Goal: Task Accomplishment & Management: Manage account settings

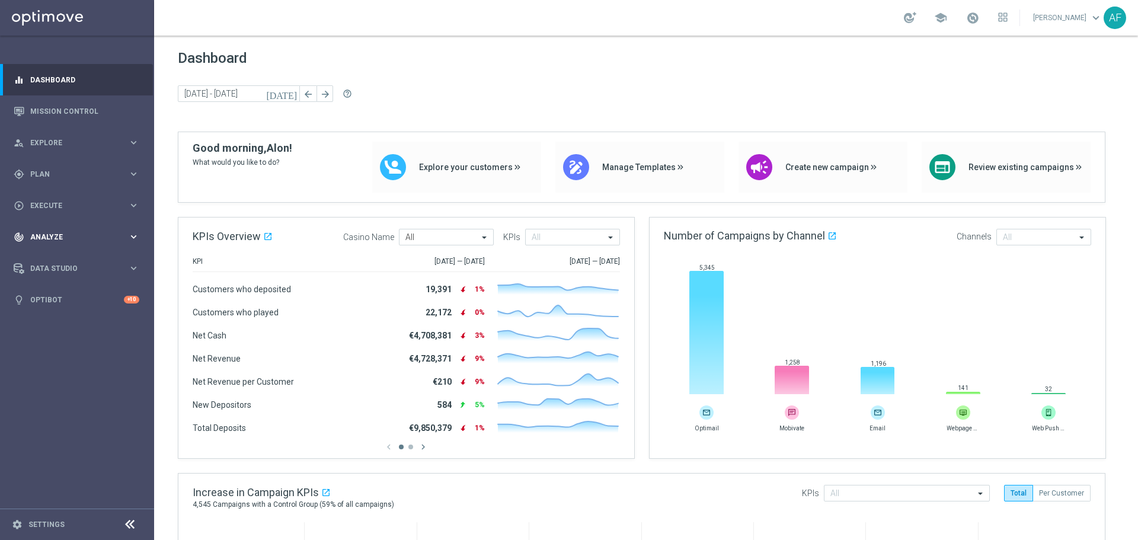
click at [92, 234] on span "Analyze" at bounding box center [79, 237] width 98 height 7
click at [73, 257] on link "Customer 360" at bounding box center [77, 261] width 92 height 9
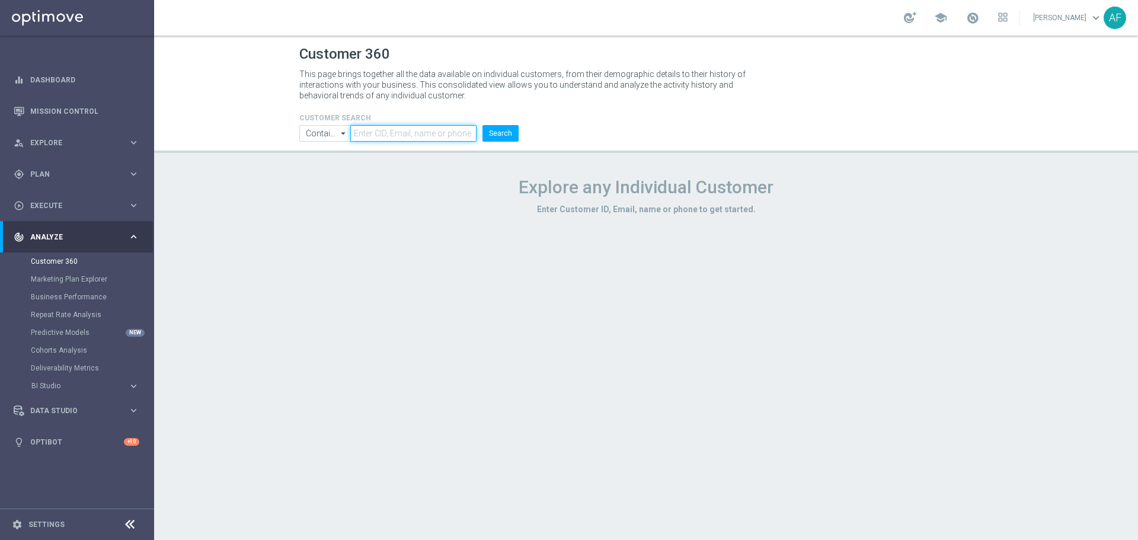
click at [397, 136] on input "text" at bounding box center [413, 133] width 126 height 17
paste input "349911724683158"
click at [371, 133] on input "349911724683158" at bounding box center [413, 133] width 126 height 17
type input "349911724683158"
click at [488, 132] on button "Search" at bounding box center [501, 133] width 36 height 17
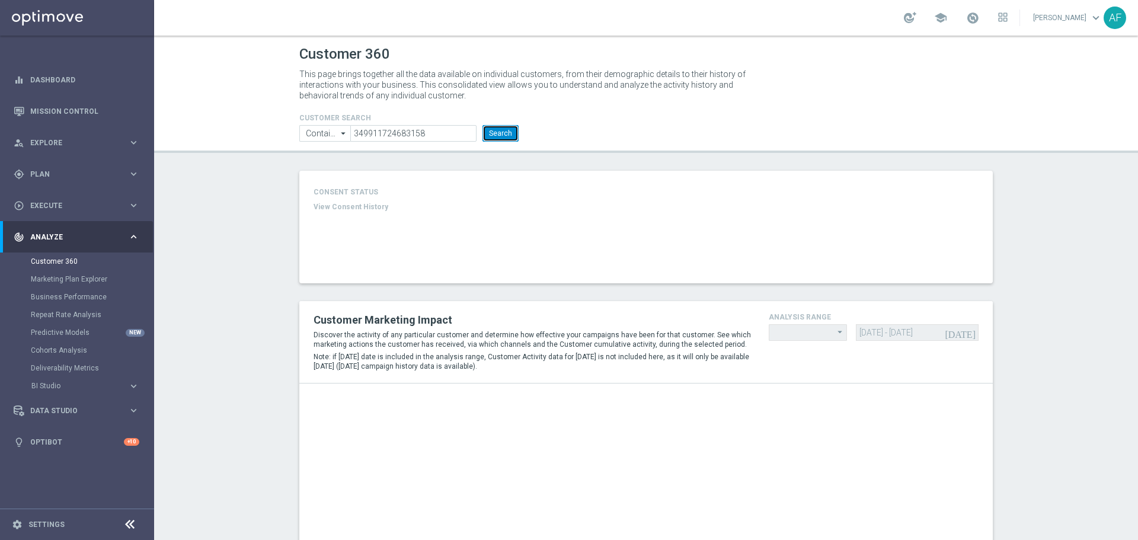
type input "Last 30 days"
type input "Total Deposit Amount"
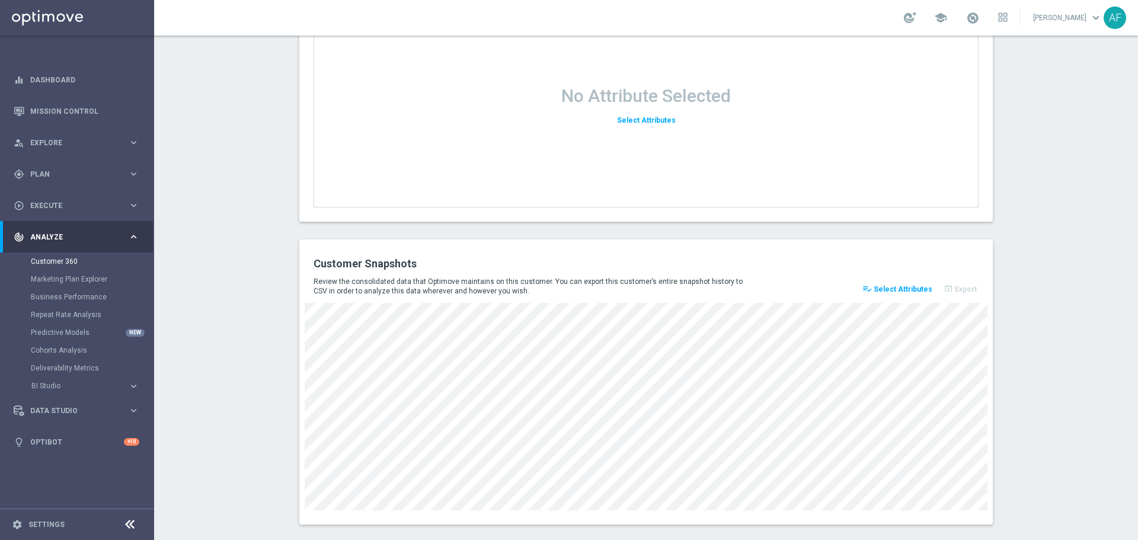
scroll to position [1329, 0]
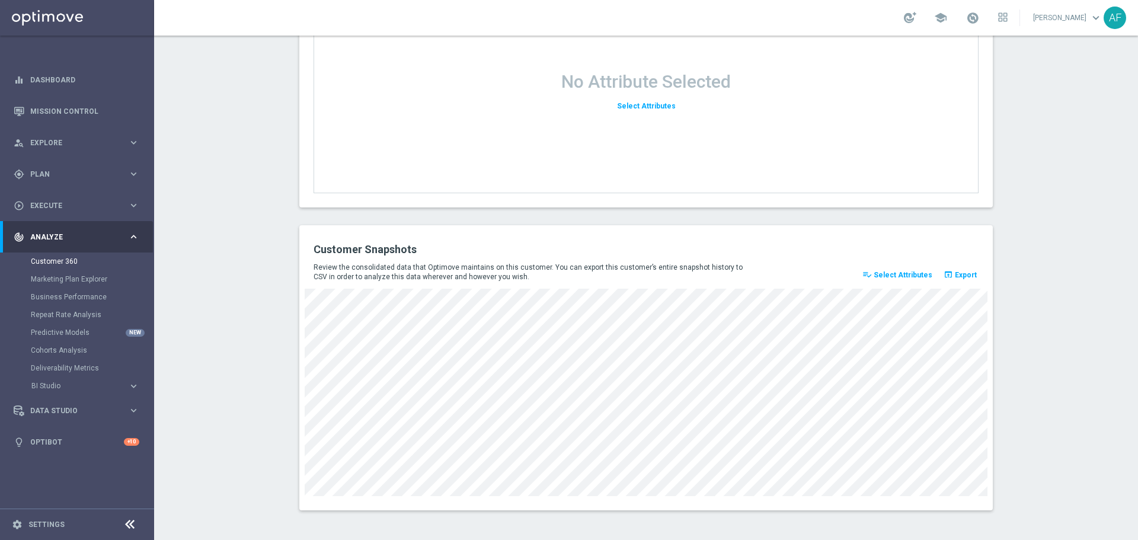
click at [915, 276] on span "Select Attributes" at bounding box center [903, 275] width 59 height 8
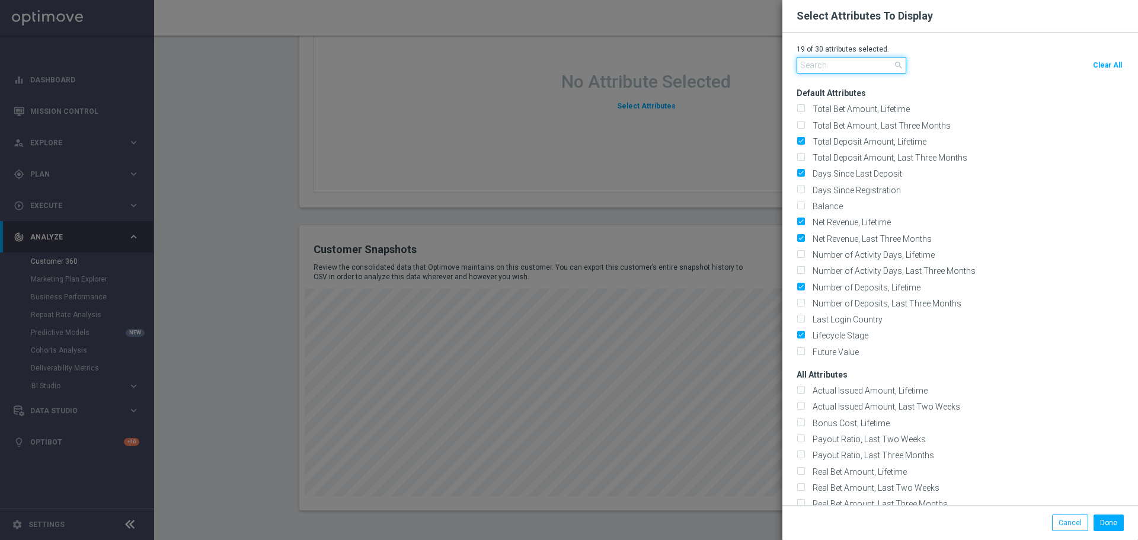
click at [835, 65] on input "text" at bounding box center [852, 65] width 110 height 17
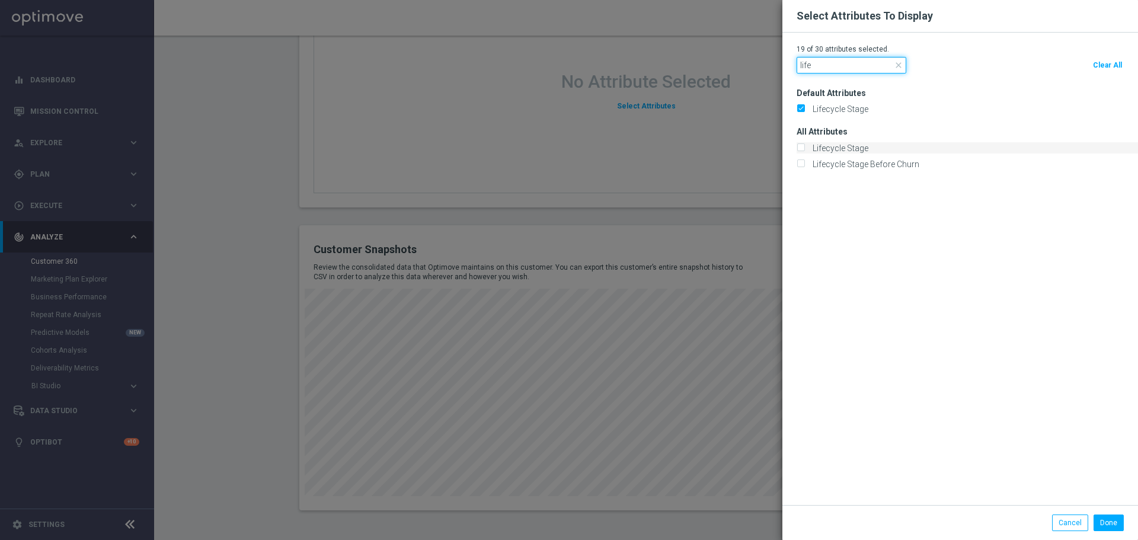
type input "life"
click at [854, 145] on label "Lifecycle Stage" at bounding box center [839, 148] width 60 height 11
click at [805, 145] on input "Lifecycle Stage" at bounding box center [801, 149] width 8 height 8
click at [841, 147] on label "Lifecycle Stage" at bounding box center [839, 148] width 60 height 11
click at [805, 147] on input "Lifecycle Stage" at bounding box center [801, 149] width 8 height 8
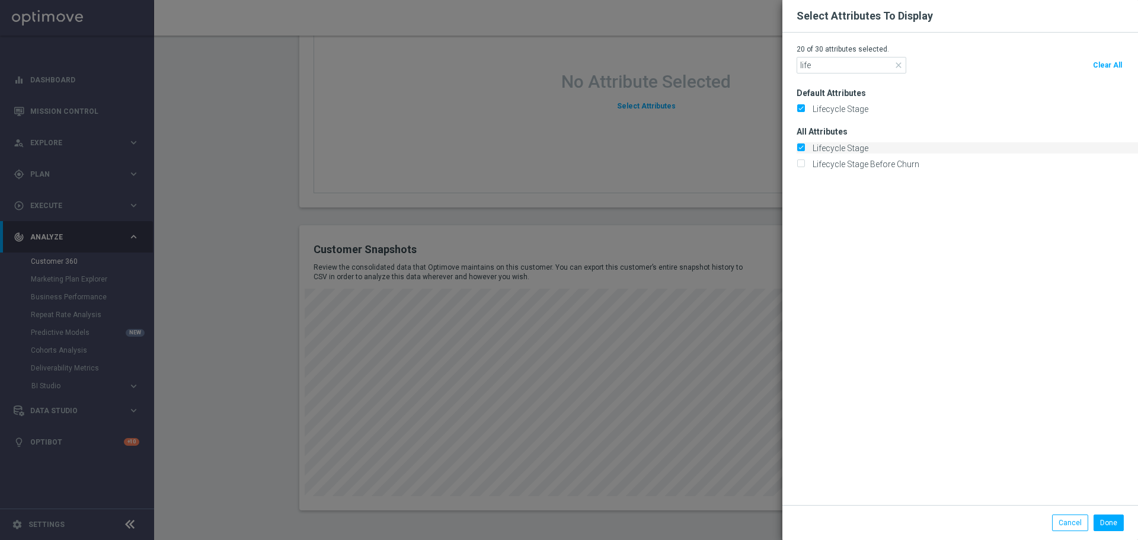
checkbox input "false"
click at [828, 69] on input "life" at bounding box center [852, 65] width 110 height 17
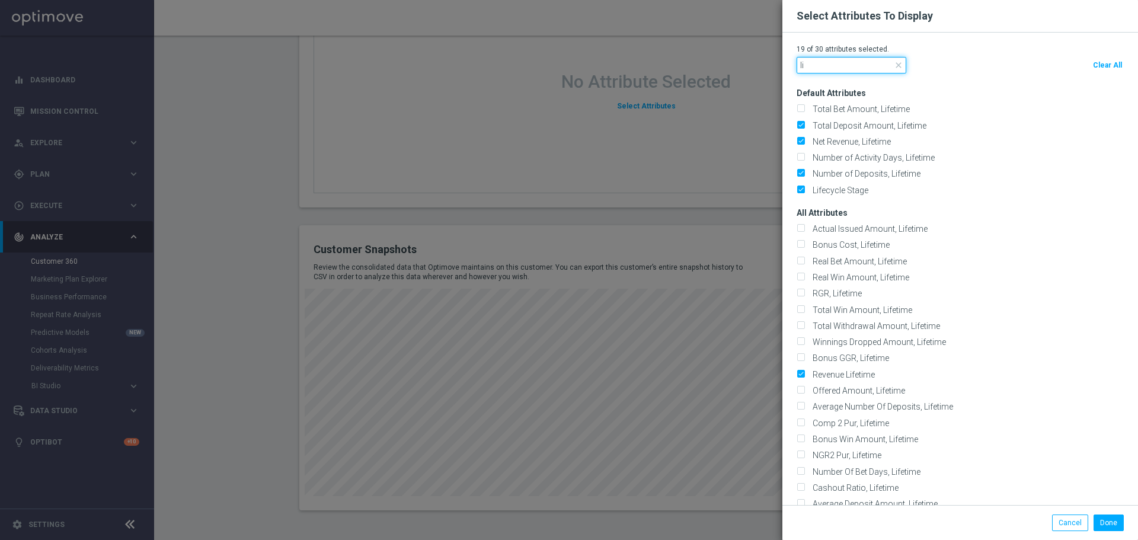
type input "l"
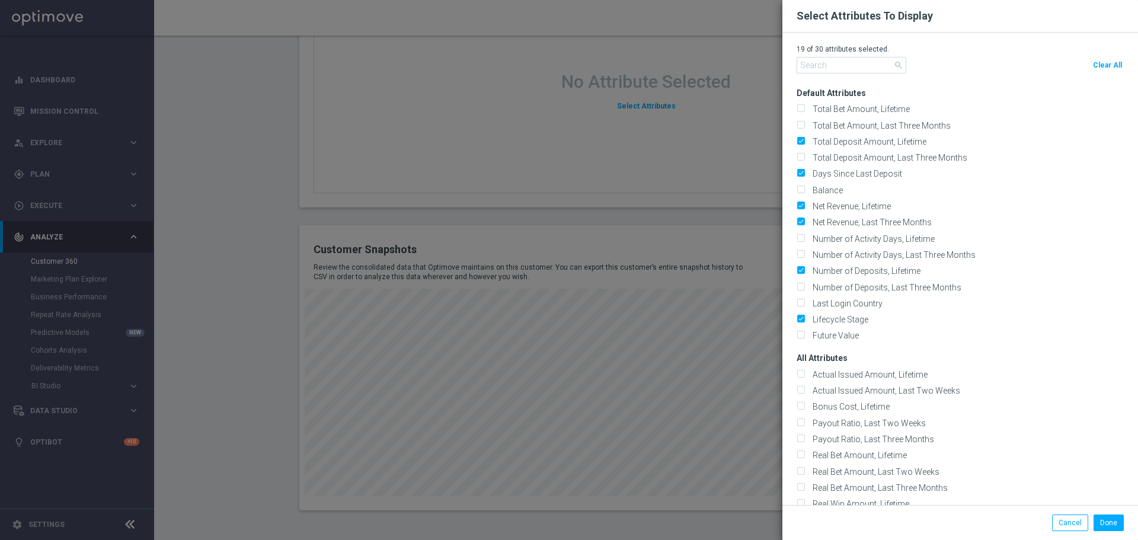
click at [744, 202] on modal-container "Select Attributes To Display 19 of 30 attributes selected. search Clear All Def…" at bounding box center [569, 270] width 1138 height 540
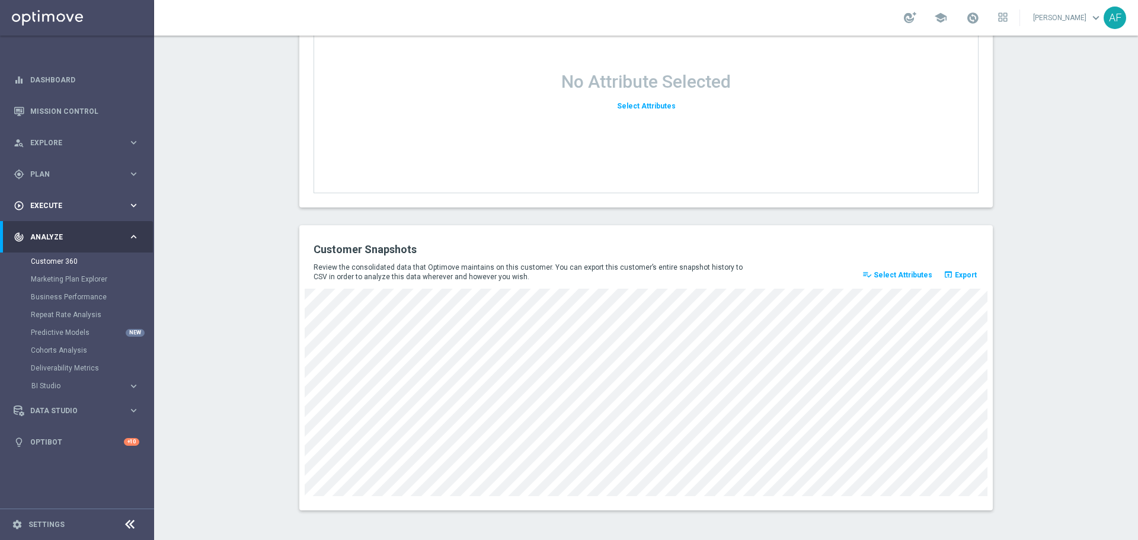
click at [87, 206] on span "Execute" at bounding box center [79, 205] width 98 height 7
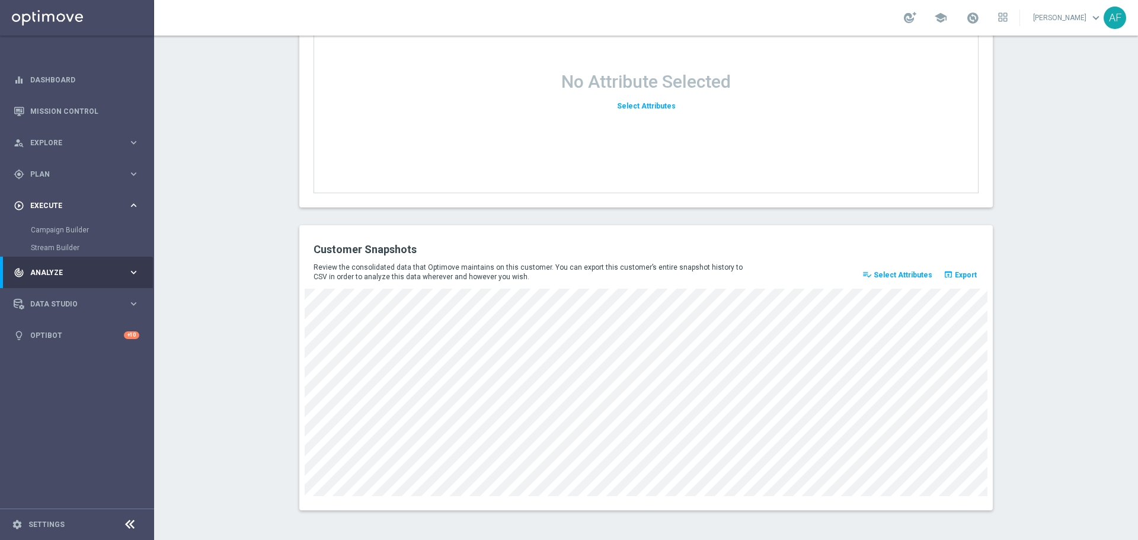
click at [72, 205] on span "Execute" at bounding box center [79, 205] width 98 height 7
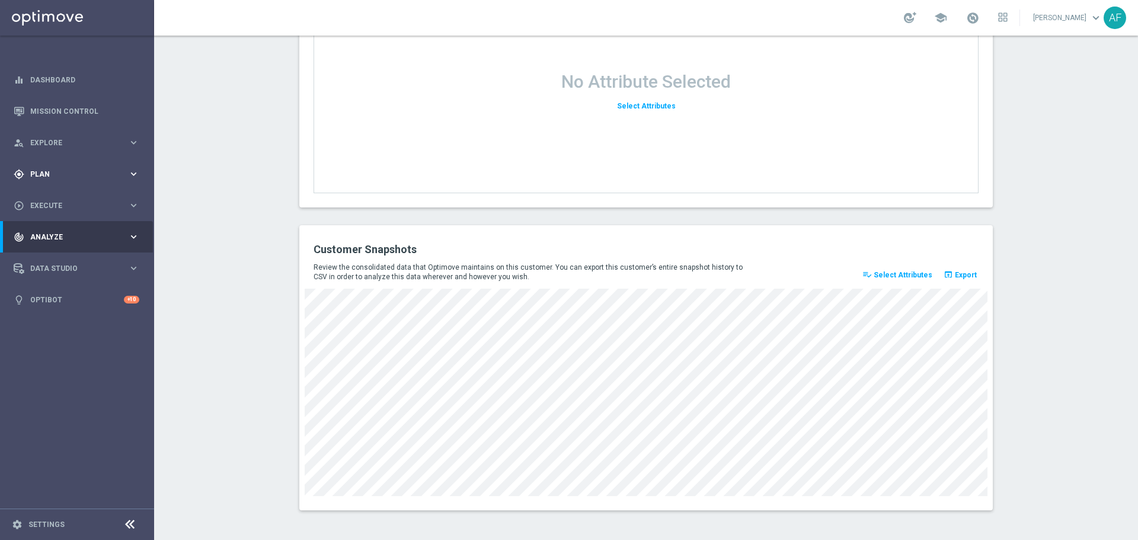
click at [68, 182] on div "gps_fixed Plan keyboard_arrow_right" at bounding box center [76, 173] width 153 height 31
click at [69, 175] on span "Plan" at bounding box center [79, 174] width 98 height 7
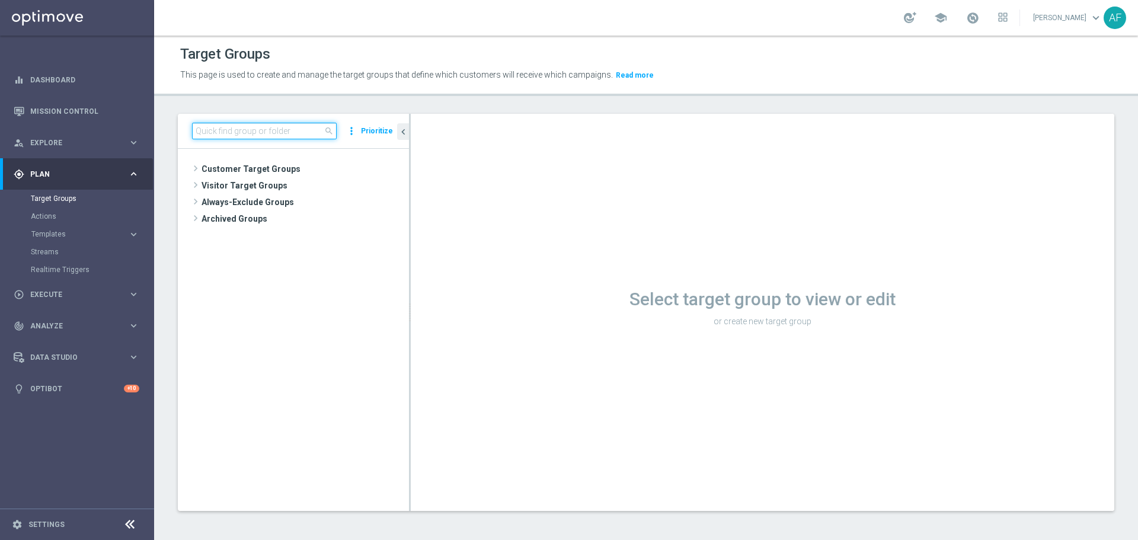
click at [275, 136] on input at bounding box center [264, 131] width 145 height 17
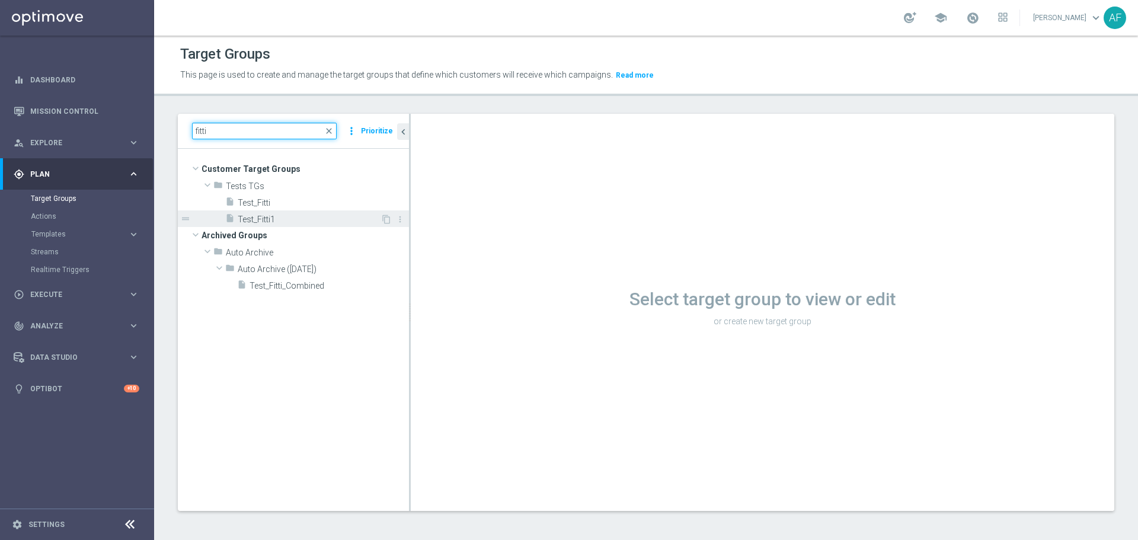
type input "fitti"
click at [286, 216] on span "Test_Fitti1" at bounding box center [309, 220] width 143 height 10
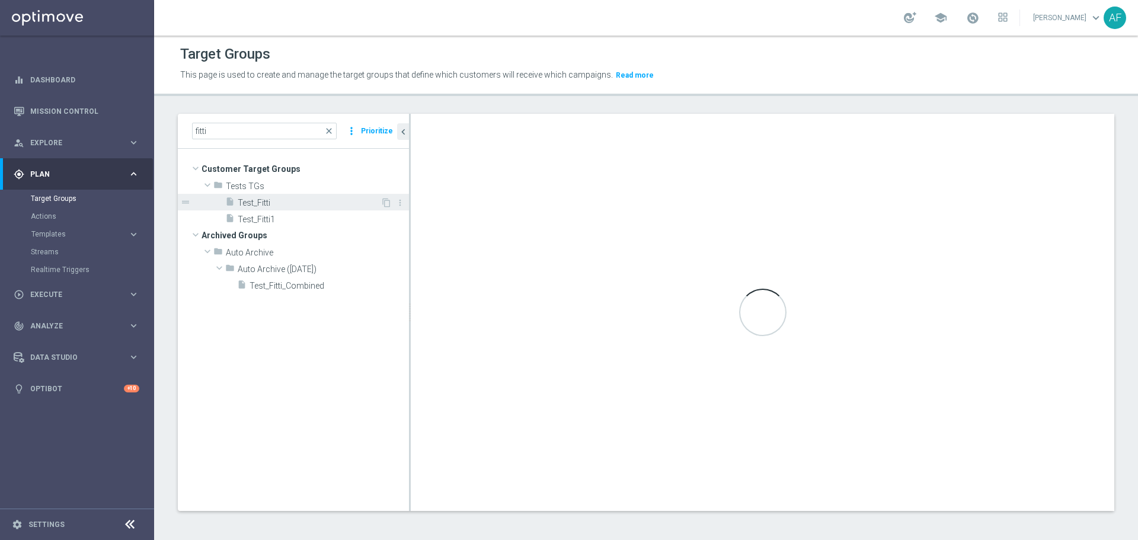
click at [300, 199] on span "Test_Fitti" at bounding box center [309, 203] width 143 height 10
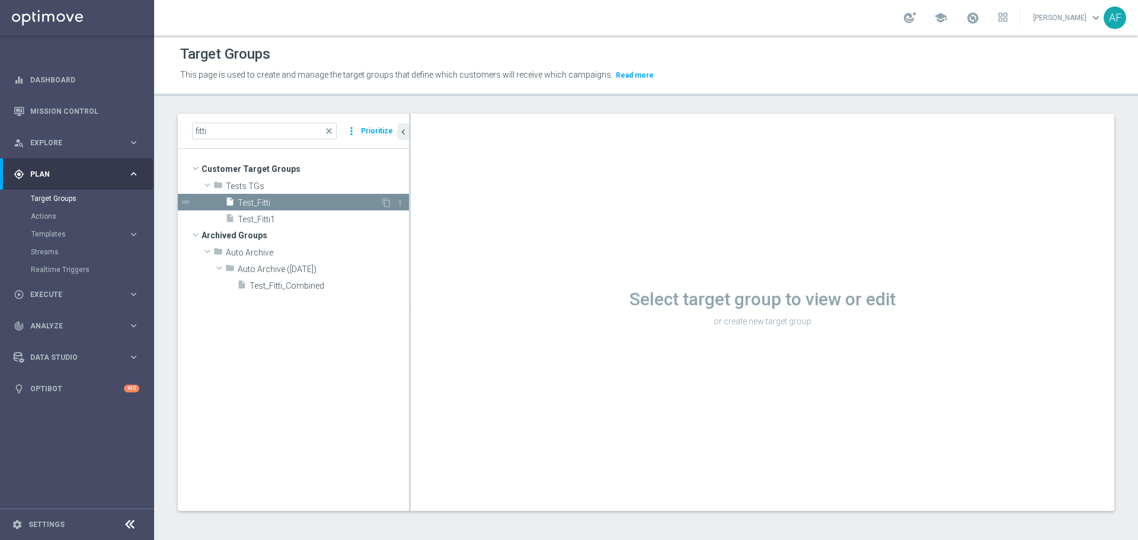
click at [300, 199] on span "Test_Fitti" at bounding box center [309, 203] width 143 height 10
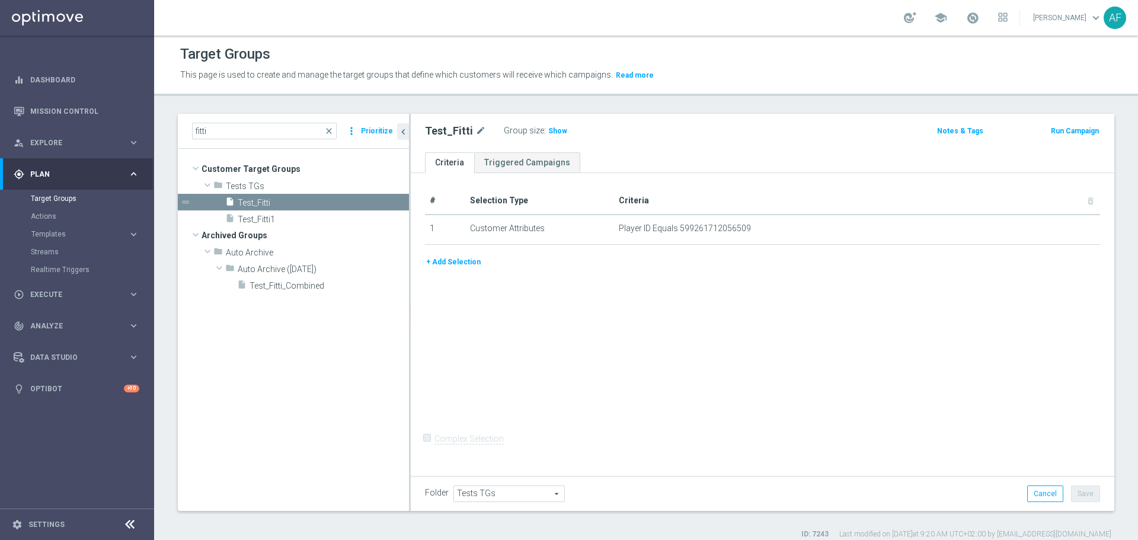
click at [467, 263] on button "+ Add Selection" at bounding box center [453, 262] width 57 height 13
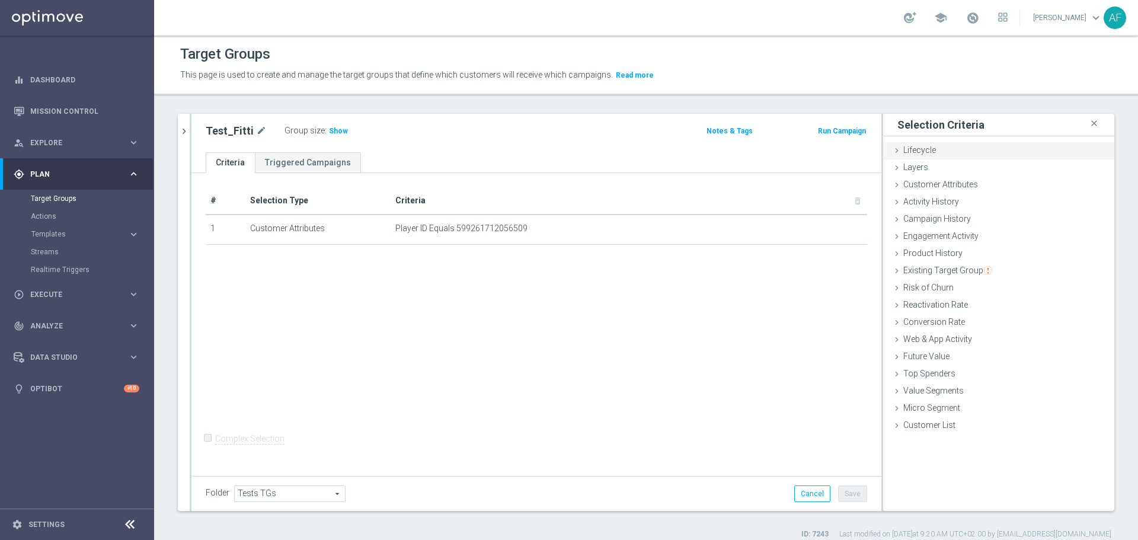
click at [936, 149] on div "Lifecycle done" at bounding box center [998, 151] width 231 height 18
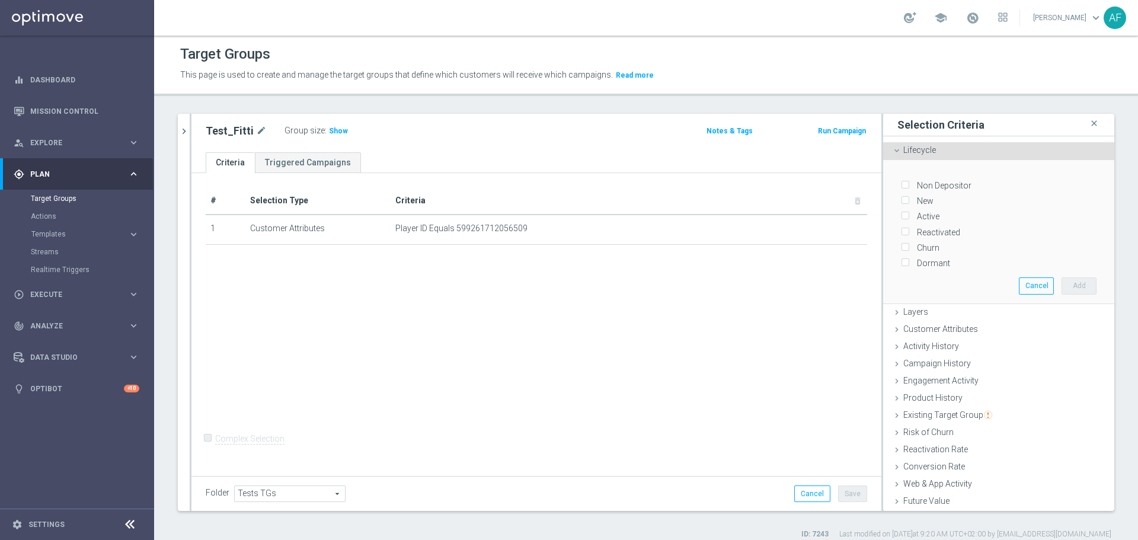
click at [943, 145] on div "Lifecycle done" at bounding box center [998, 151] width 231 height 18
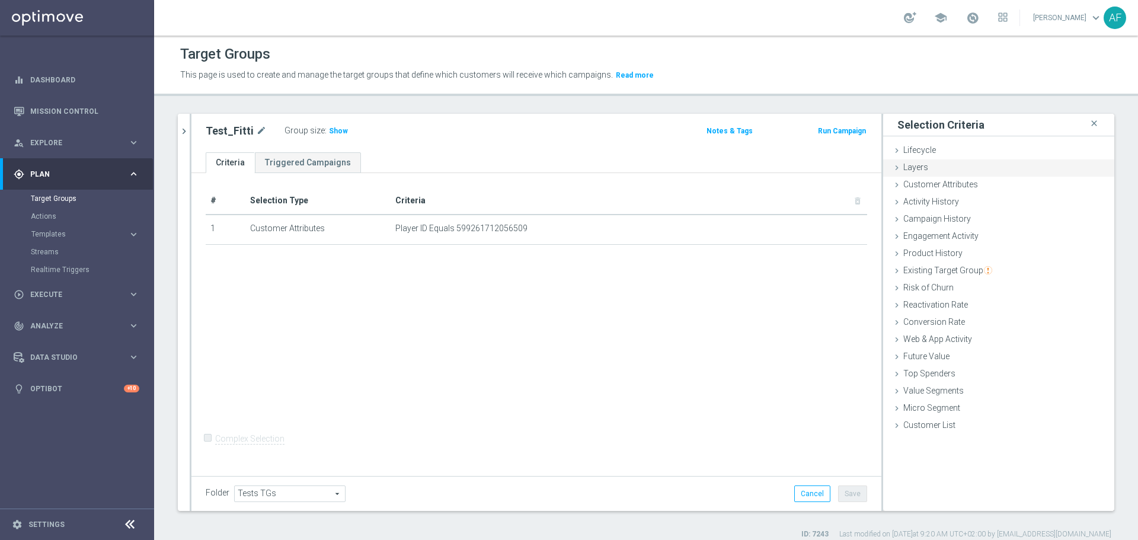
click at [938, 165] on div "Layers done" at bounding box center [998, 168] width 231 height 18
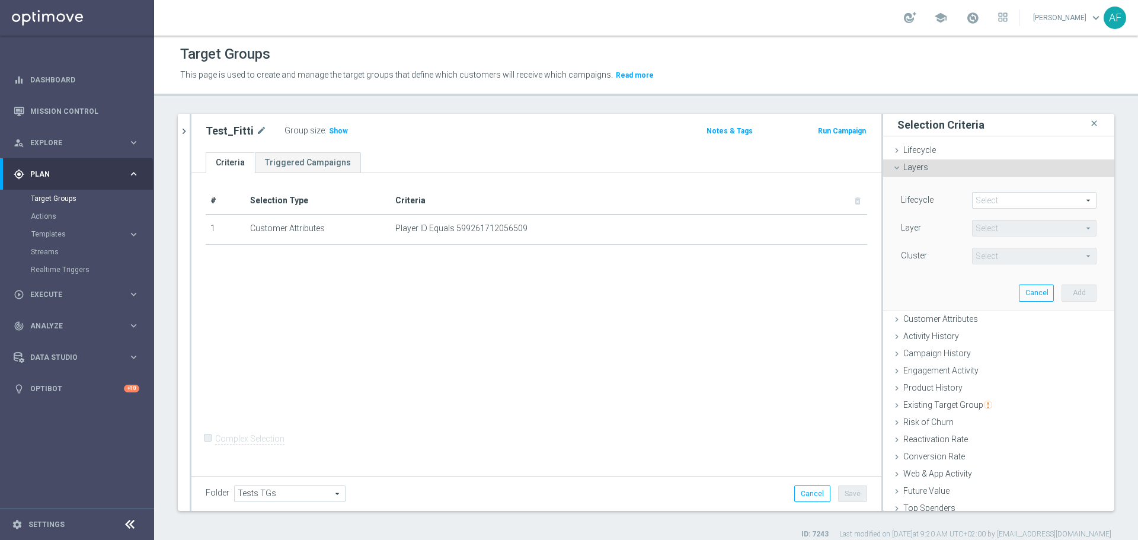
click at [938, 165] on div "Layers done" at bounding box center [998, 168] width 231 height 18
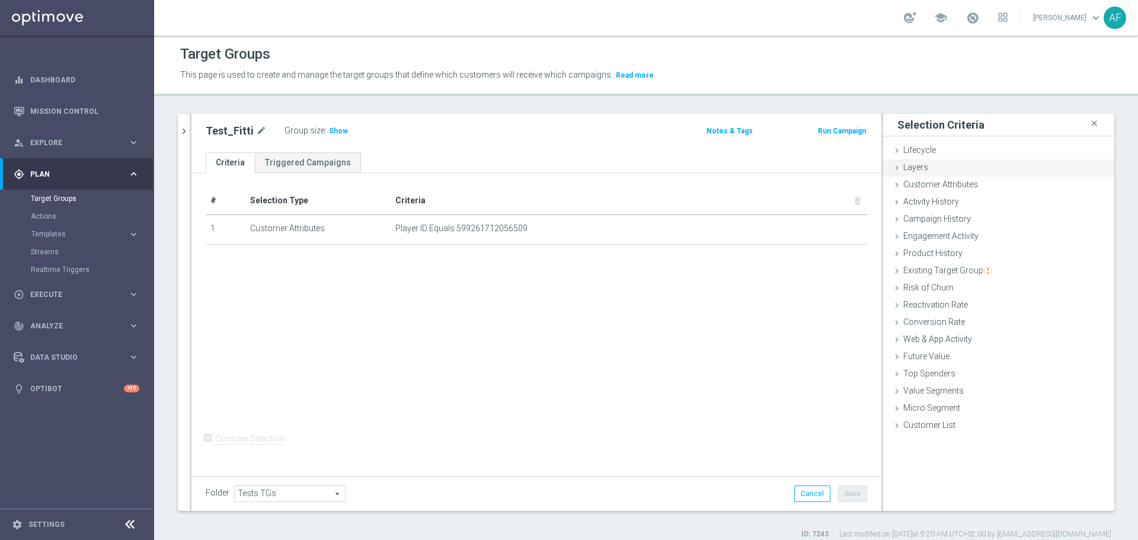
click at [938, 165] on div "Layers done" at bounding box center [998, 168] width 231 height 18
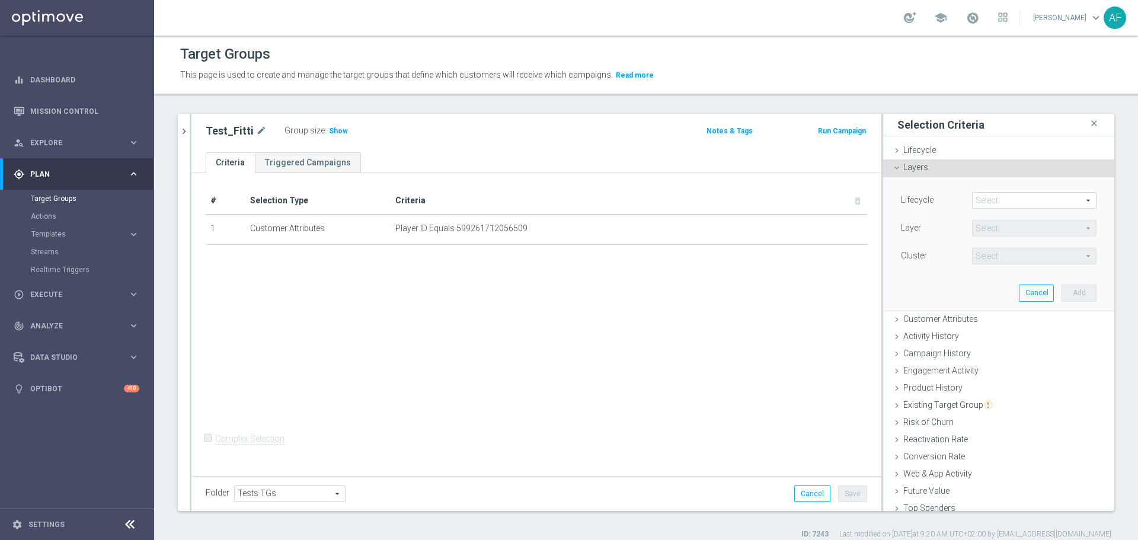
click at [938, 165] on div "Layers done" at bounding box center [998, 168] width 231 height 18
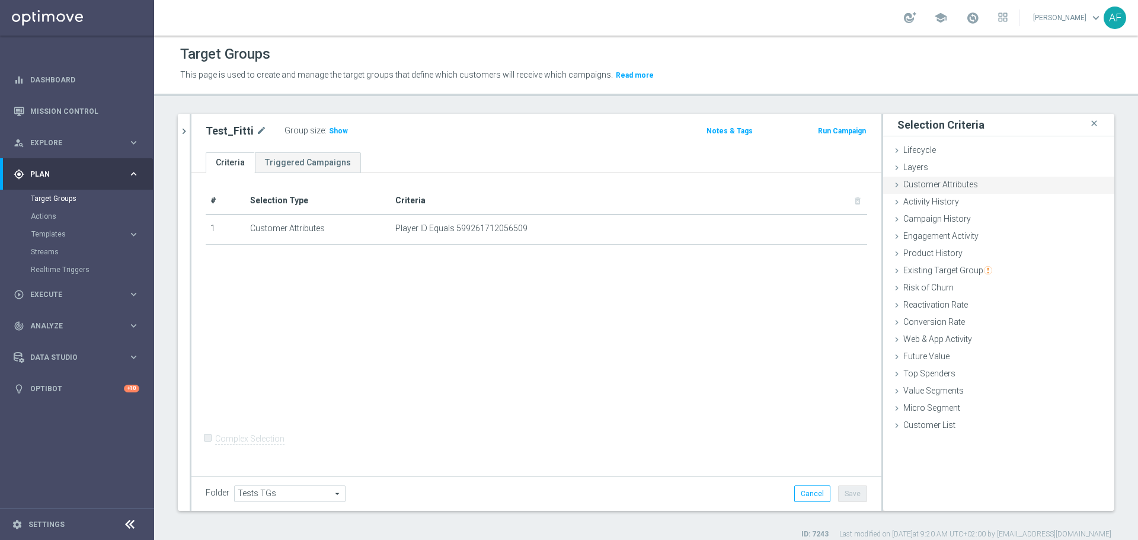
click at [939, 183] on span "Customer Attributes" at bounding box center [941, 184] width 75 height 9
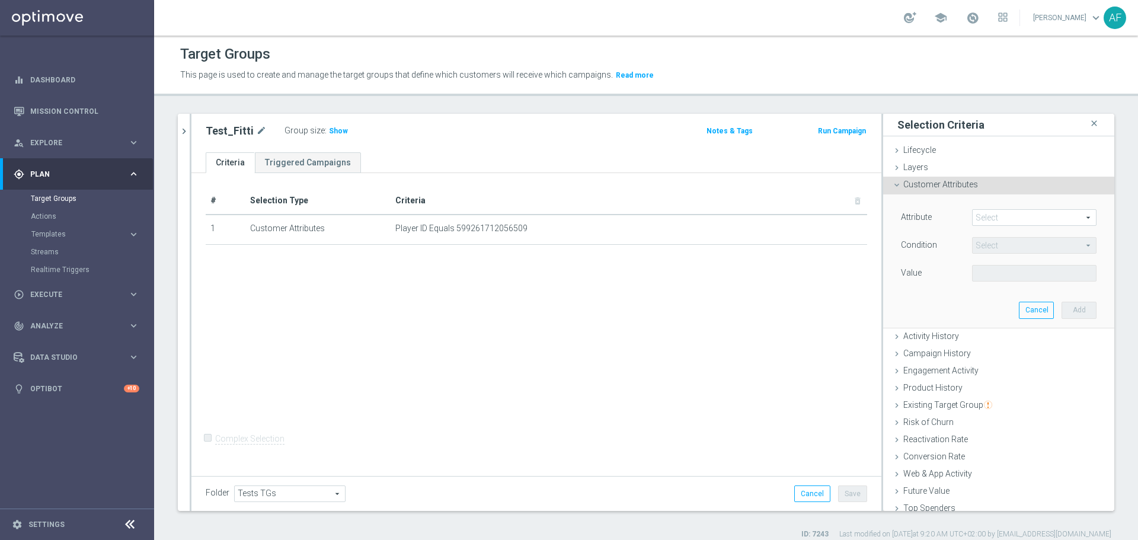
click at [989, 218] on span at bounding box center [1034, 217] width 123 height 15
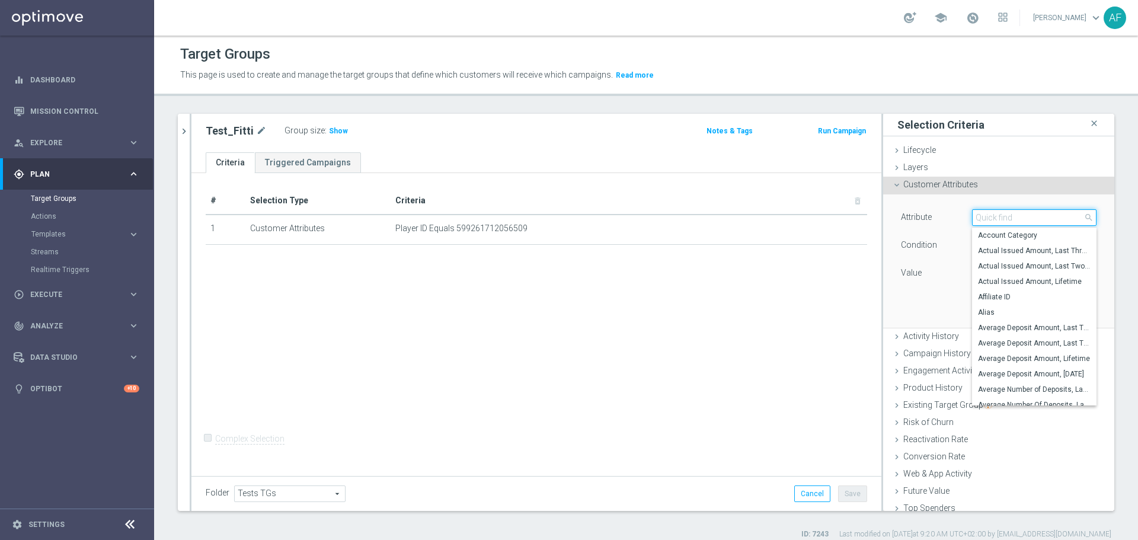
click at [990, 218] on input "search" at bounding box center [1034, 217] width 125 height 17
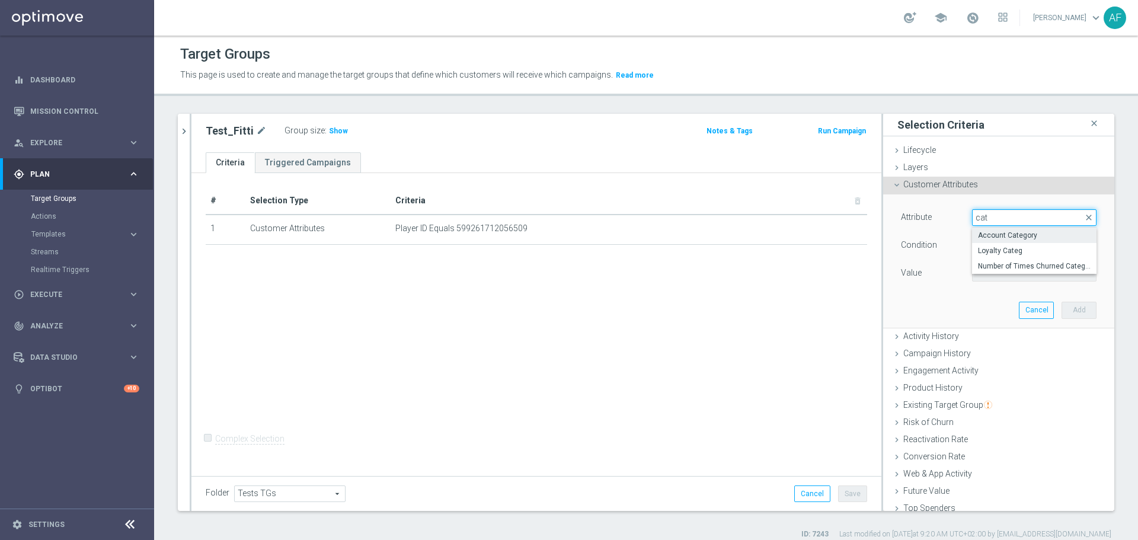
type input "cat"
click at [1010, 237] on span "Account Category" at bounding box center [1034, 235] width 113 height 9
type input "Account Category"
type input "Equals"
click at [1014, 270] on span at bounding box center [1034, 273] width 123 height 15
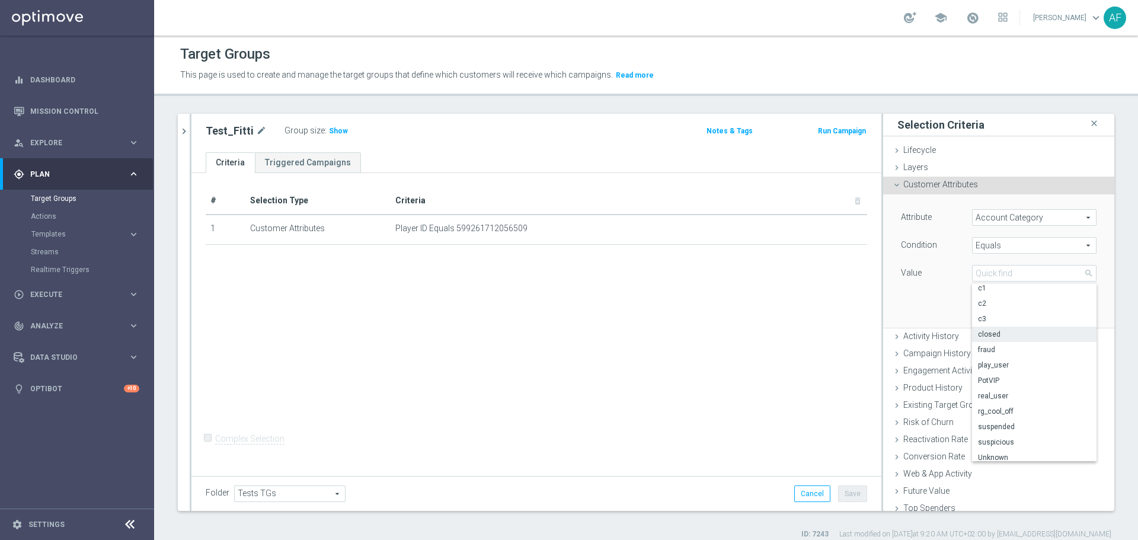
scroll to position [18, 0]
click at [908, 302] on div "Attribute Account Category Account Category arrow_drop_down search Condition Eq…" at bounding box center [998, 260] width 213 height 133
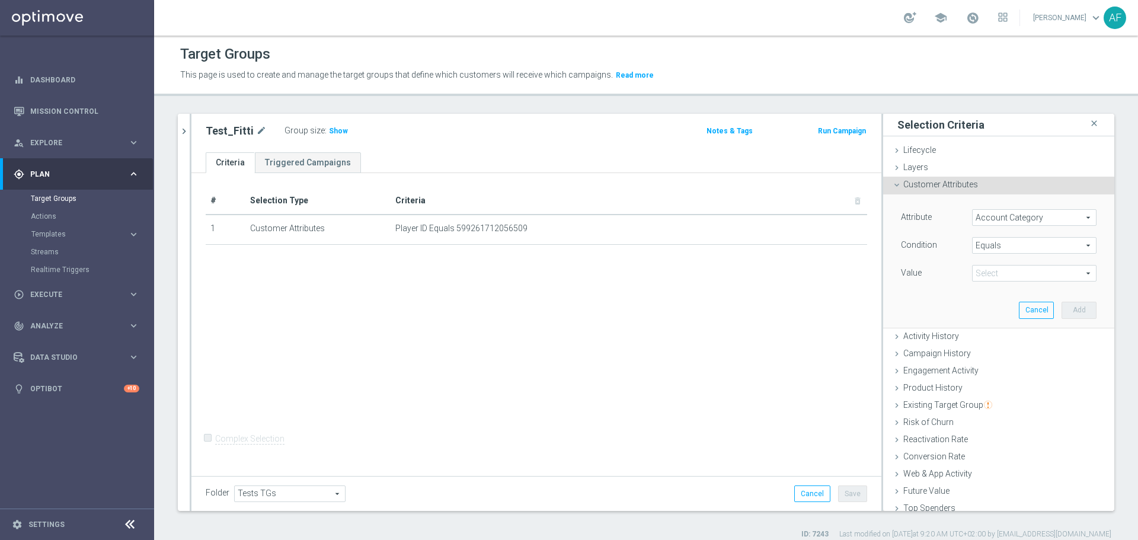
click at [1003, 279] on span at bounding box center [1034, 273] width 123 height 15
click at [958, 186] on span "Customer Attributes" at bounding box center [941, 184] width 75 height 9
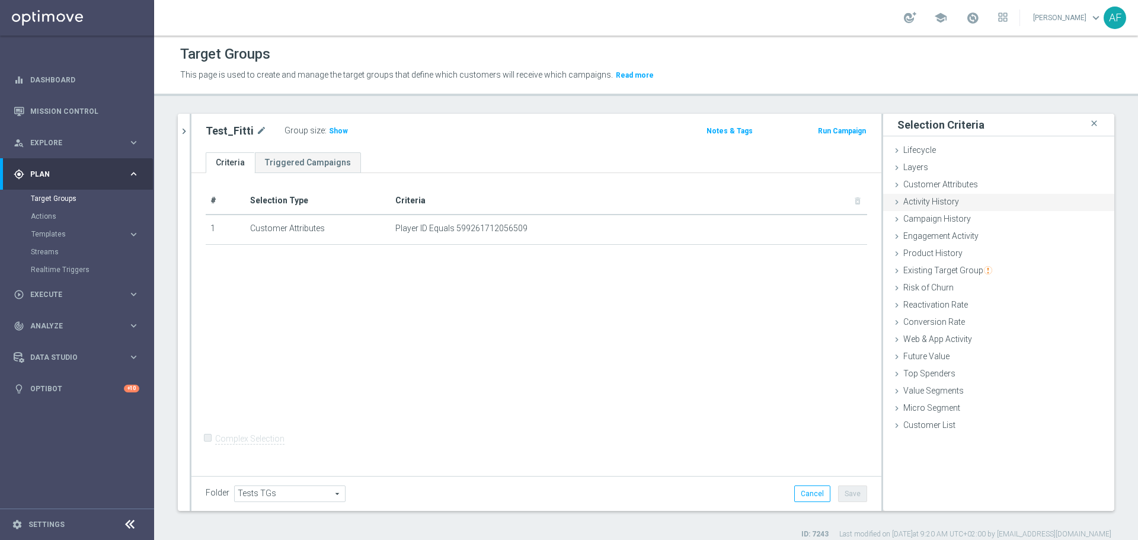
click at [950, 207] on div "Activity History done" at bounding box center [998, 203] width 231 height 18
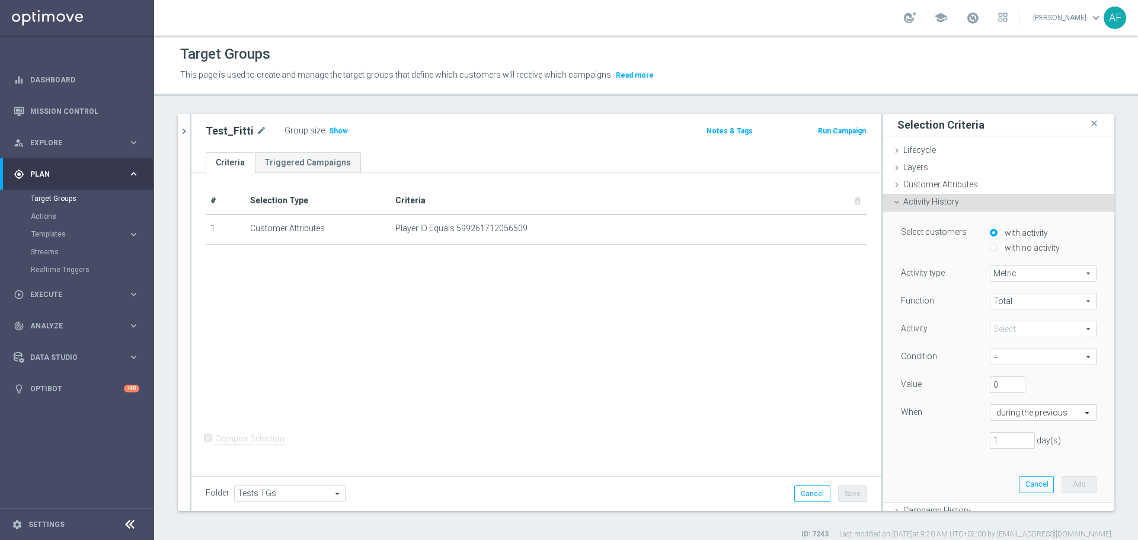
click at [950, 203] on div "Activity History done" at bounding box center [998, 203] width 231 height 18
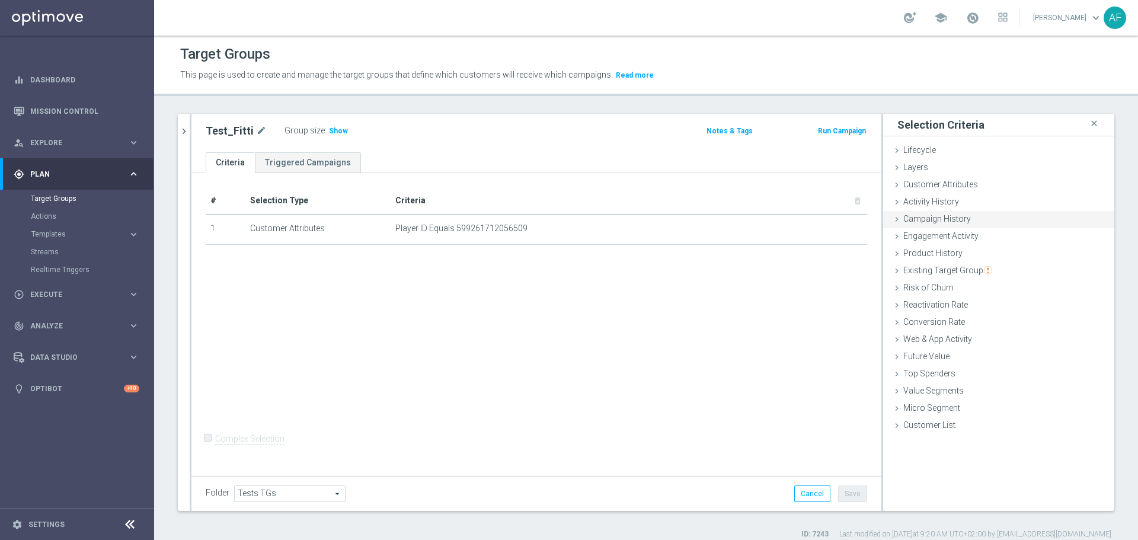
click at [953, 216] on span "Campaign History" at bounding box center [938, 218] width 68 height 9
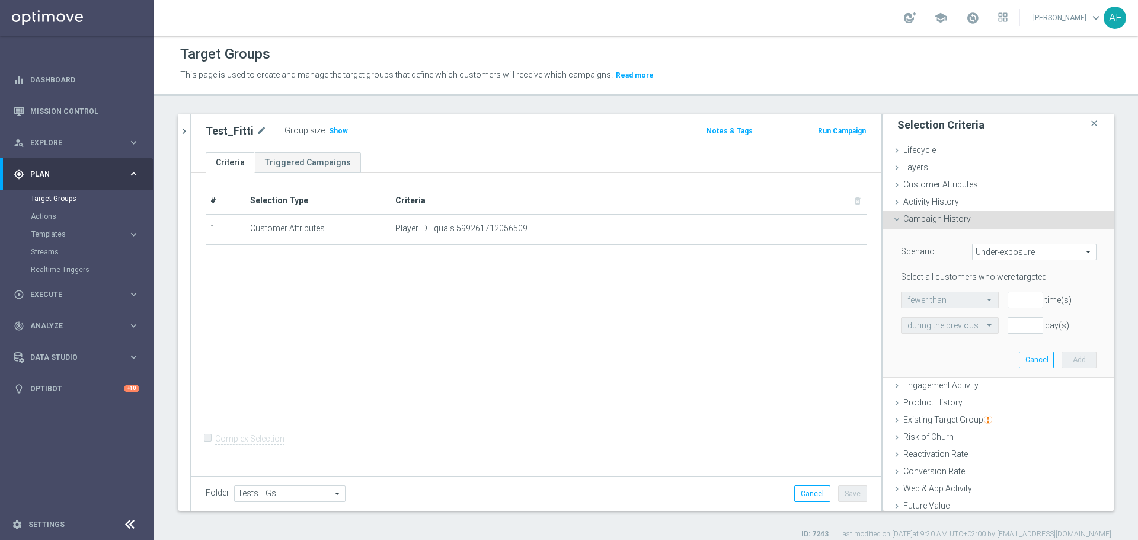
click at [953, 216] on span "Campaign History" at bounding box center [938, 218] width 68 height 9
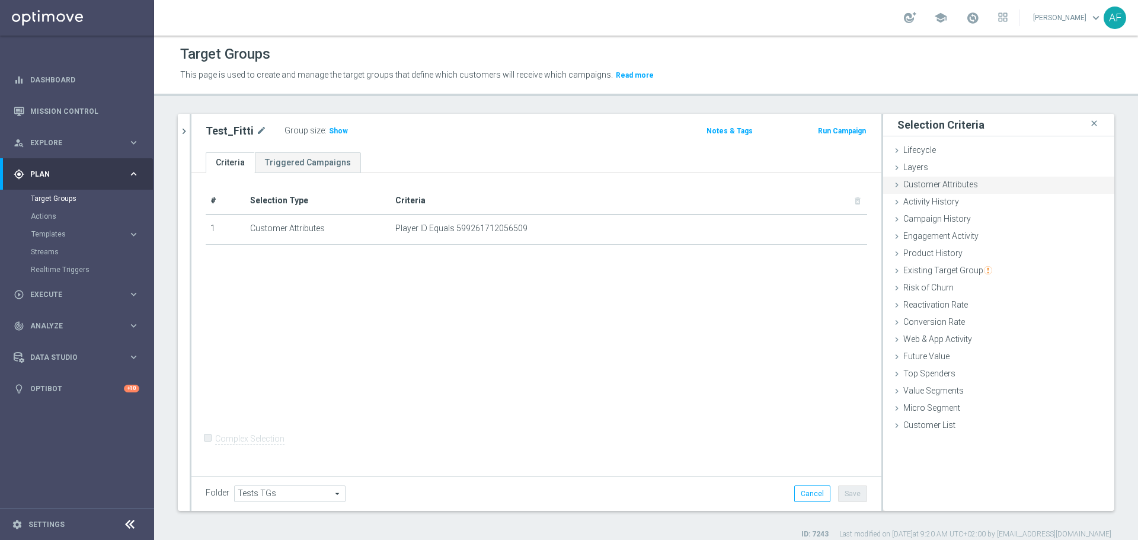
click at [968, 190] on div "Customer Attributes done" at bounding box center [998, 186] width 231 height 18
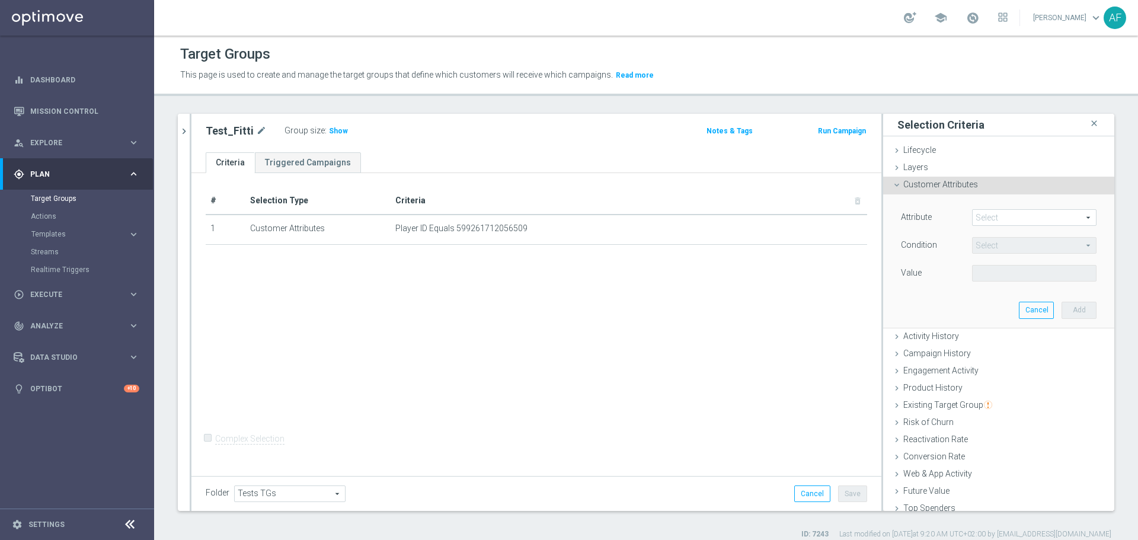
click at [989, 219] on span at bounding box center [1034, 217] width 123 height 15
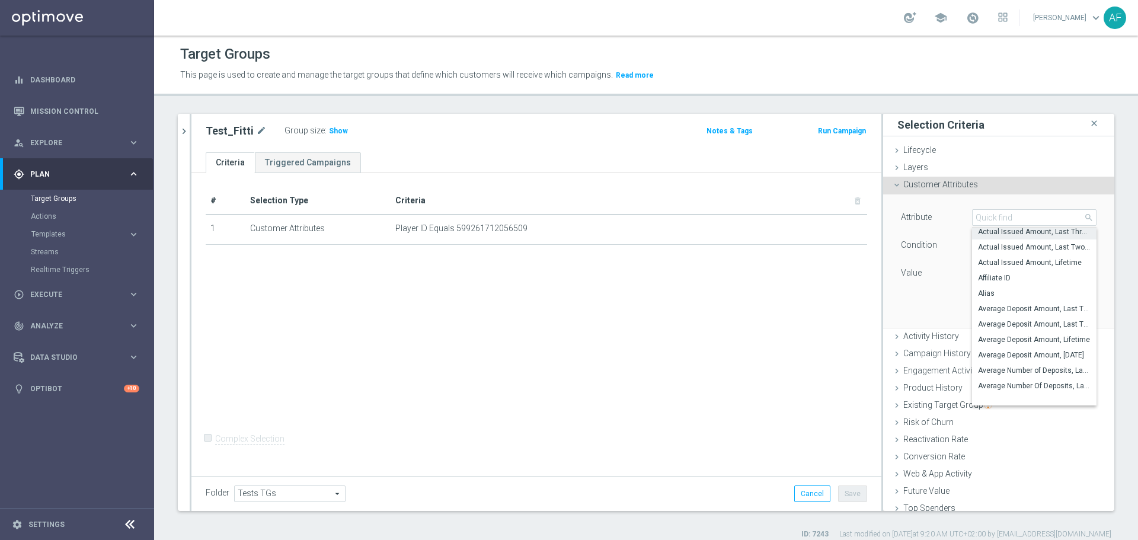
scroll to position [0, 0]
click at [953, 184] on span "Customer Attributes" at bounding box center [941, 184] width 75 height 9
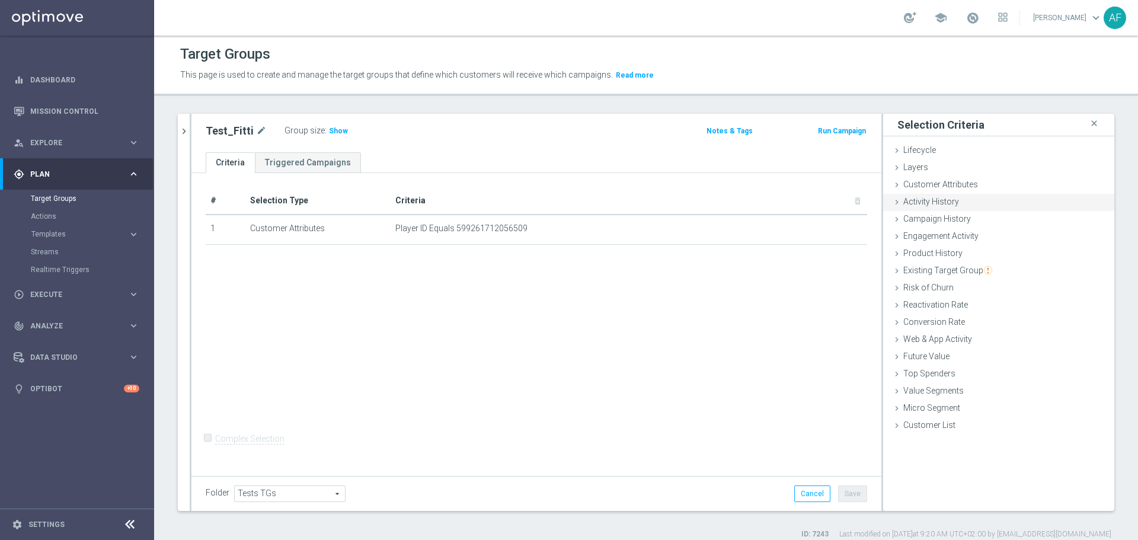
click at [946, 203] on span "Activity History" at bounding box center [932, 201] width 56 height 9
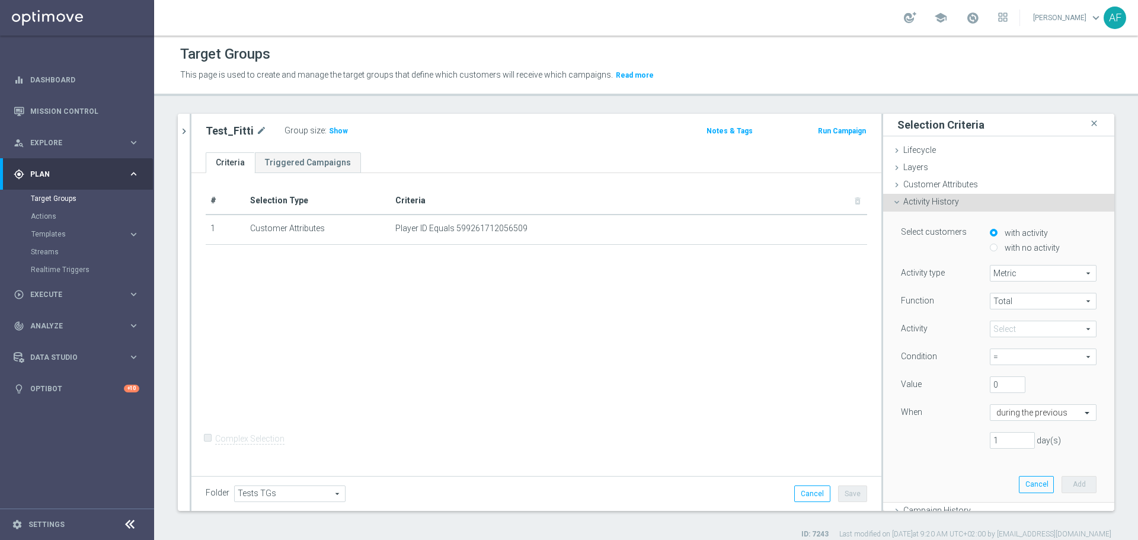
click at [944, 206] on span "Activity History" at bounding box center [932, 201] width 56 height 9
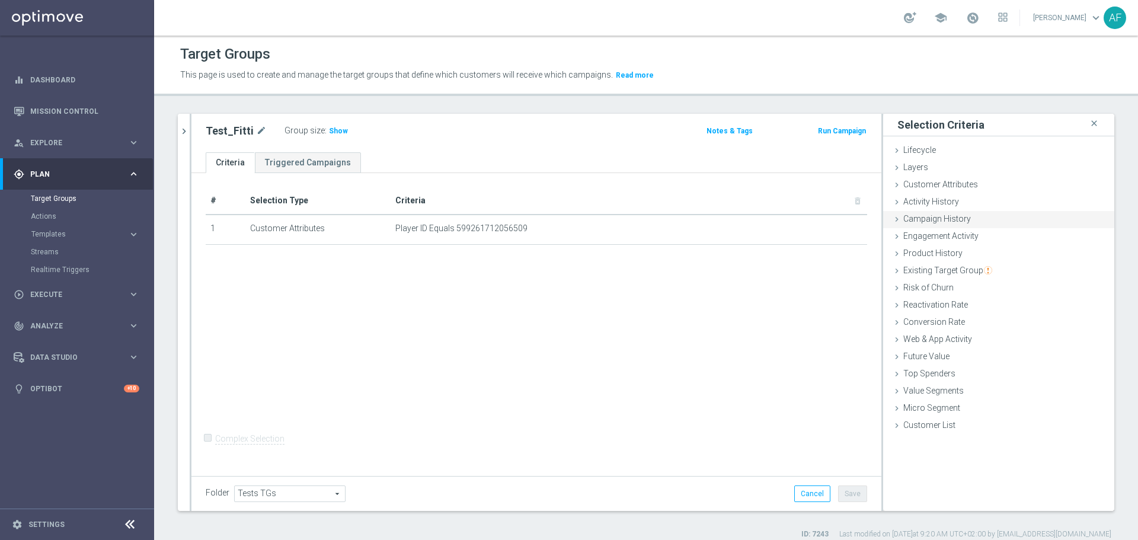
click at [946, 216] on span "Campaign History" at bounding box center [938, 218] width 68 height 9
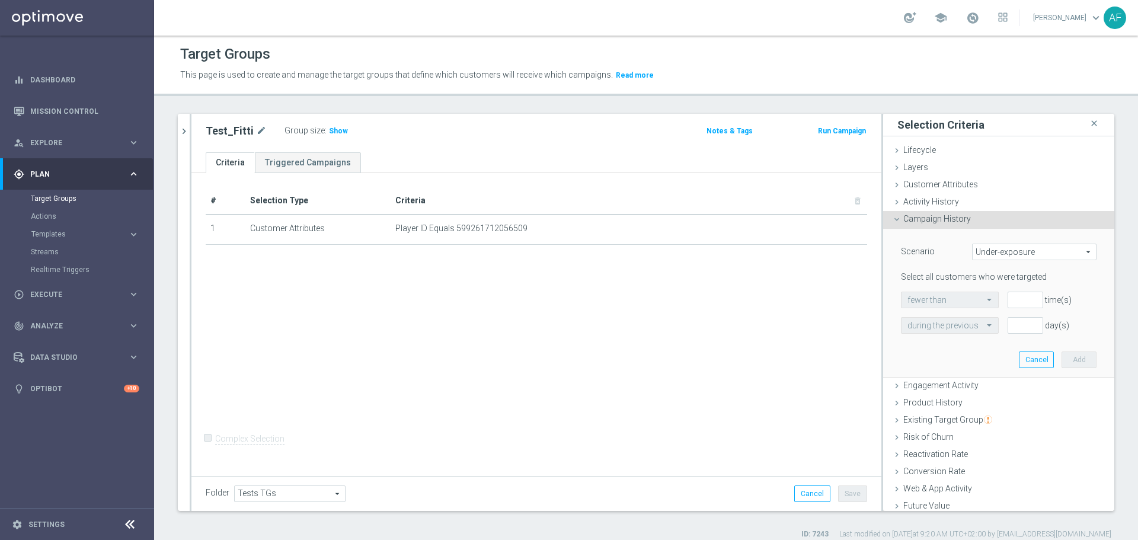
click at [947, 216] on span "Campaign History" at bounding box center [938, 218] width 68 height 9
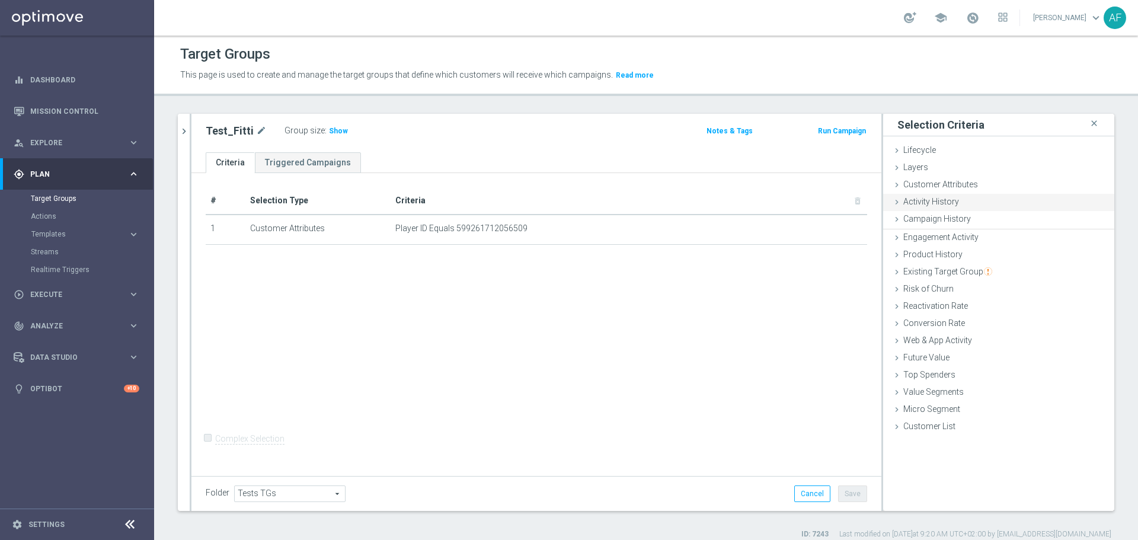
click at [943, 201] on span "Activity History" at bounding box center [932, 201] width 56 height 9
